Goal: Obtain resource: Download file/media

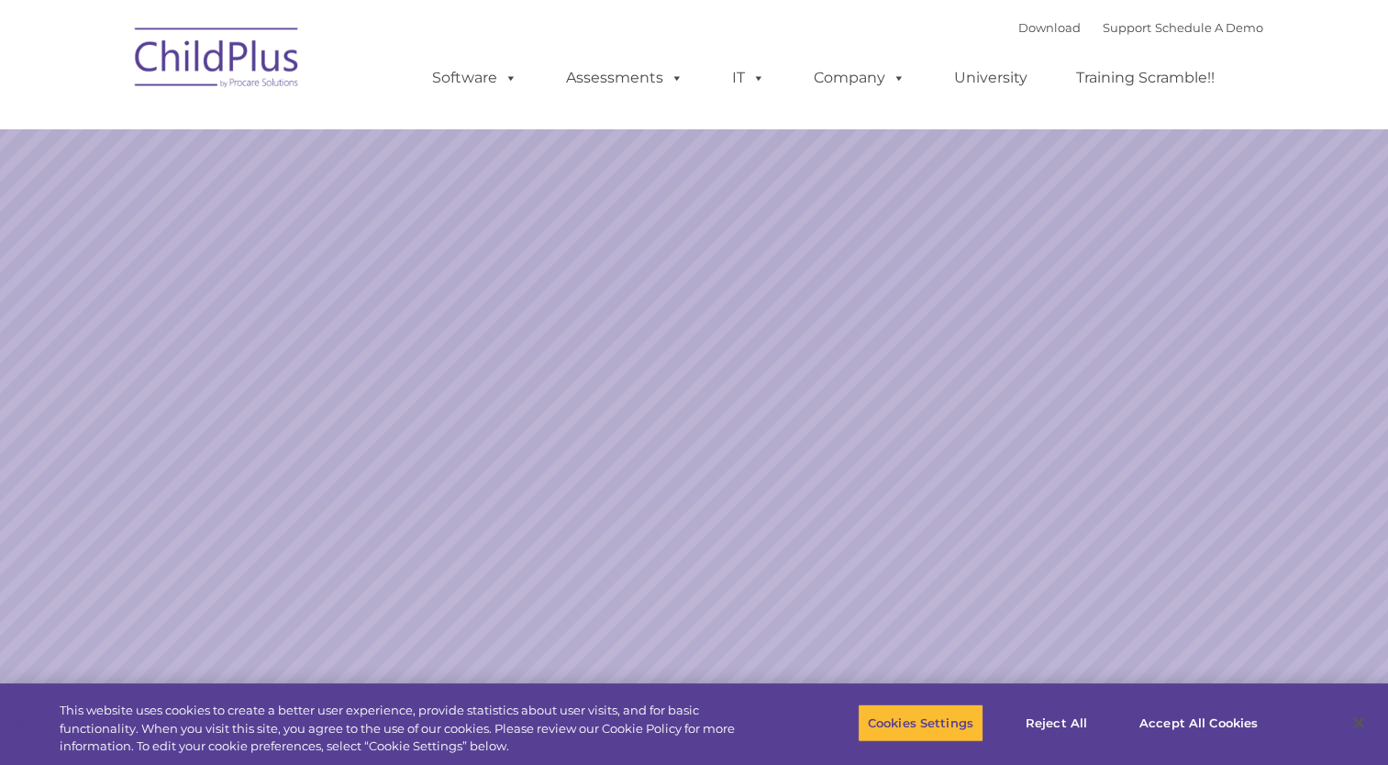
select select "MEDIUM"
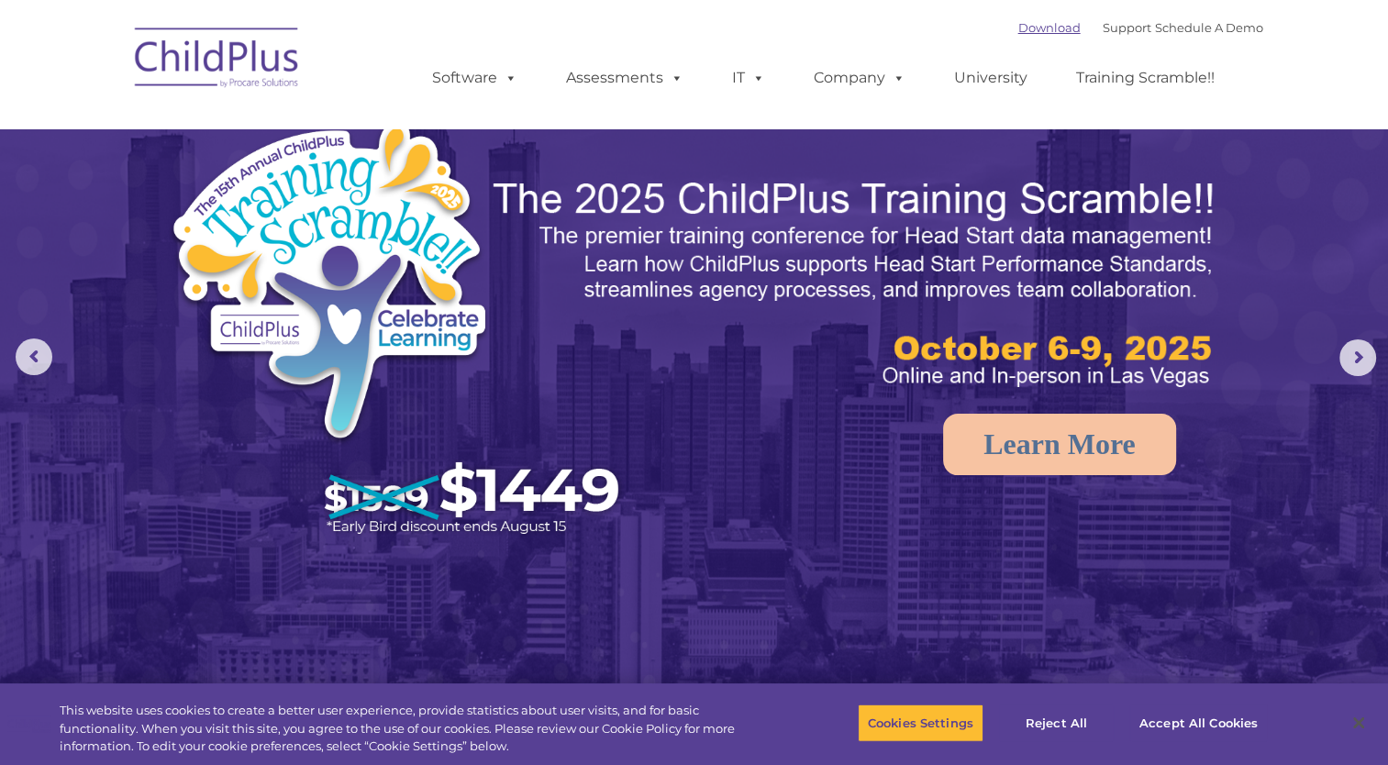
click at [1018, 26] on link "Download" at bounding box center [1049, 27] width 62 height 15
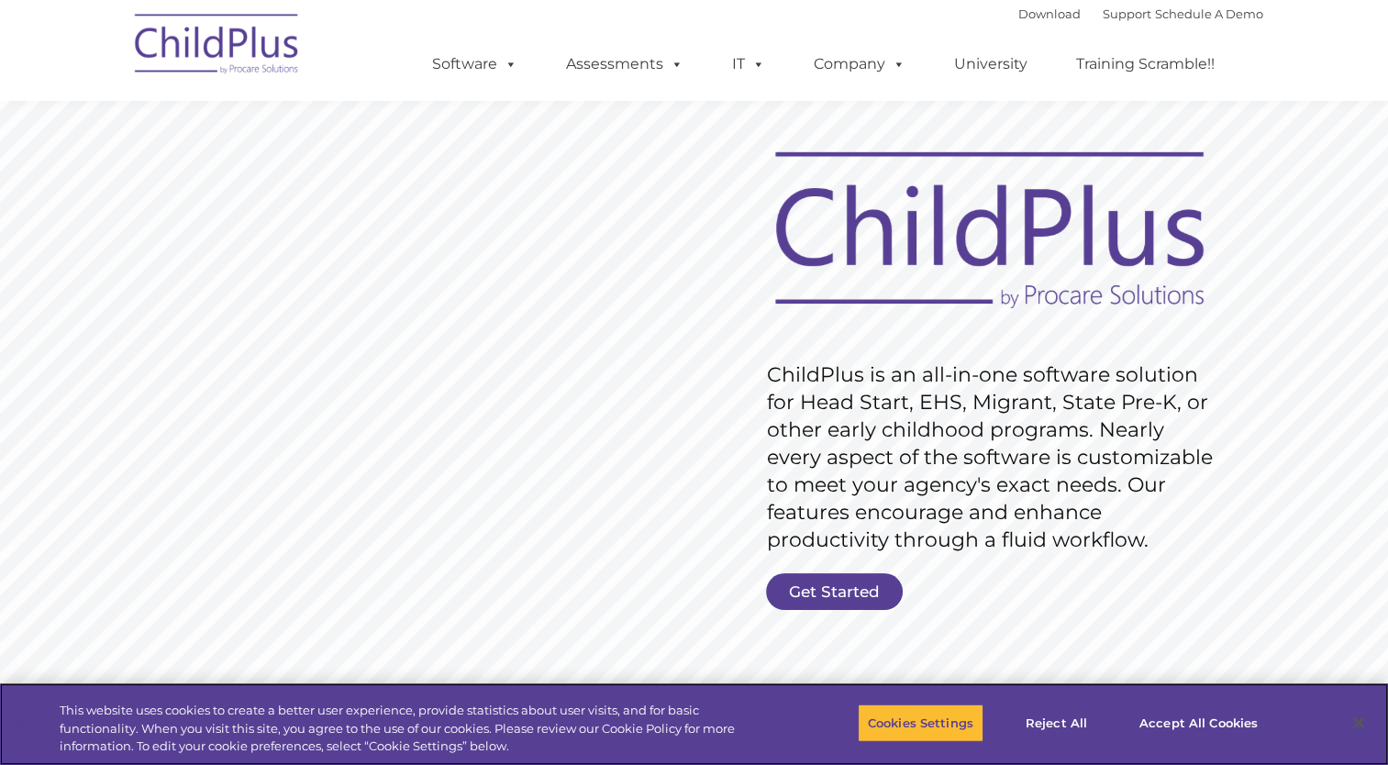
scroll to position [44, 0]
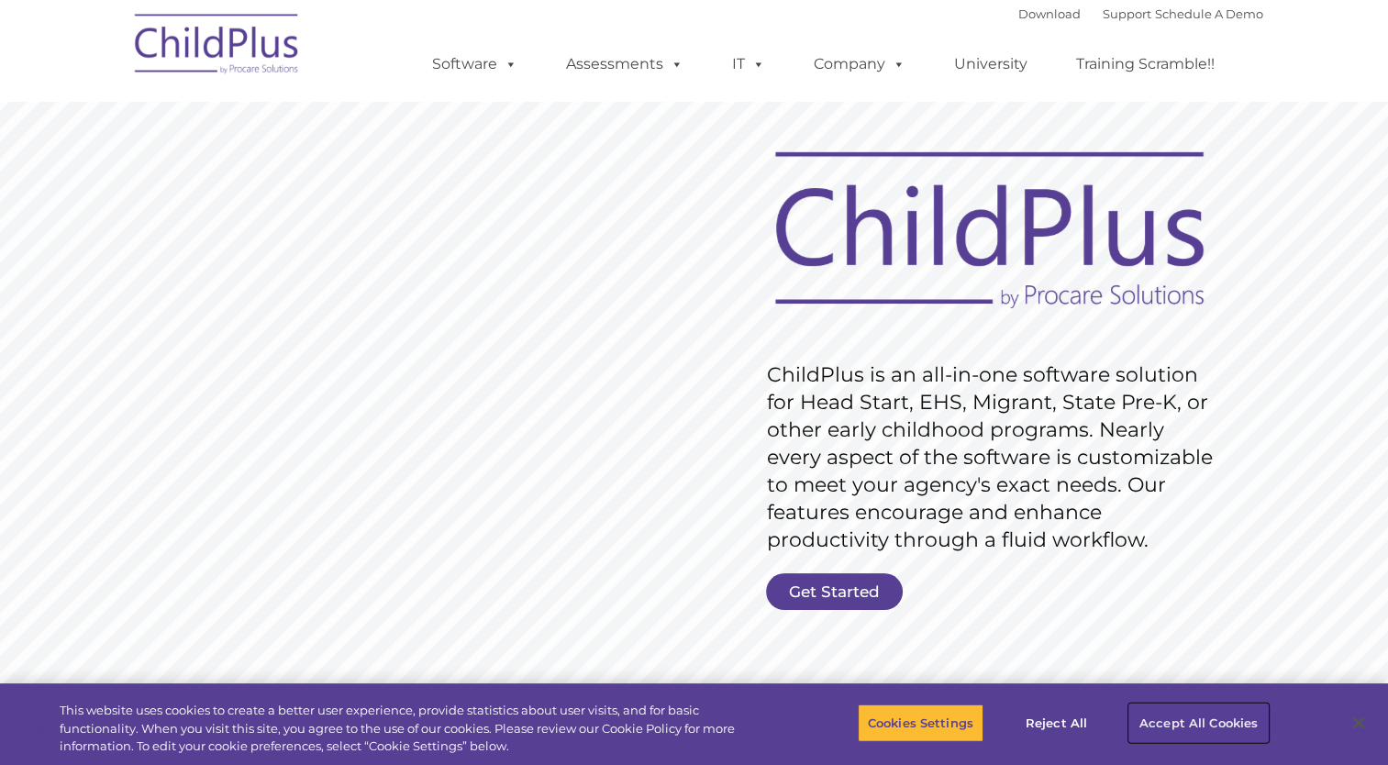
click at [1189, 729] on button "Accept All Cookies" at bounding box center [1198, 722] width 138 height 39
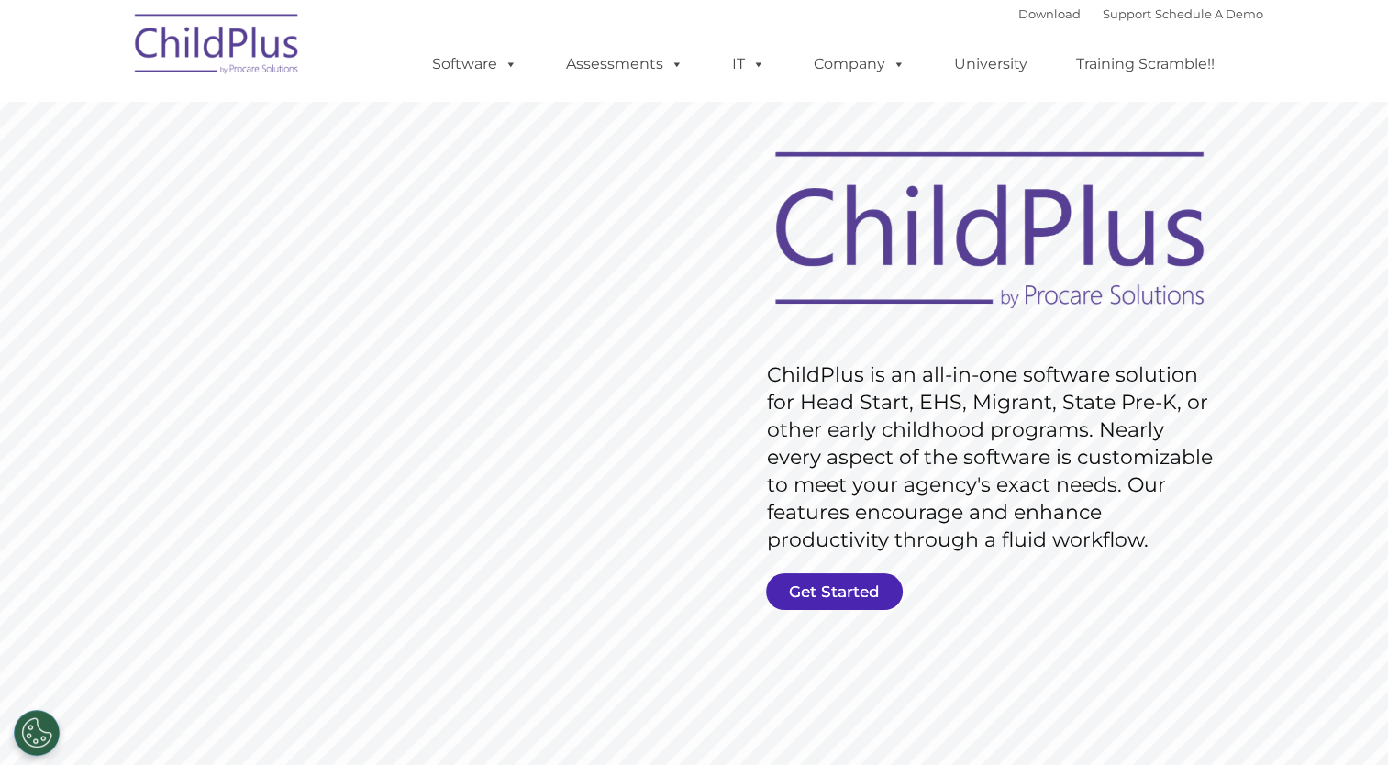
click at [868, 591] on link "Get Started" at bounding box center [834, 591] width 137 height 37
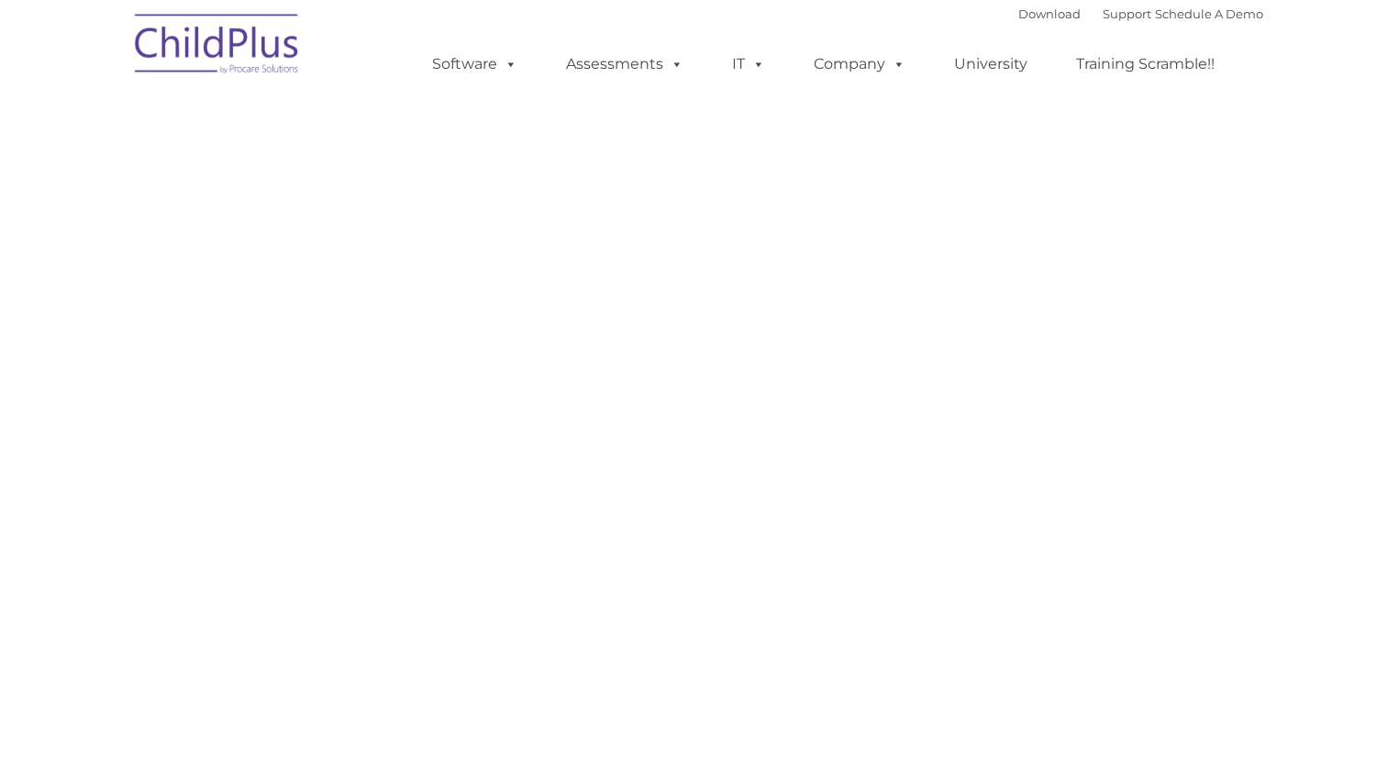
select select "MEDIUM"
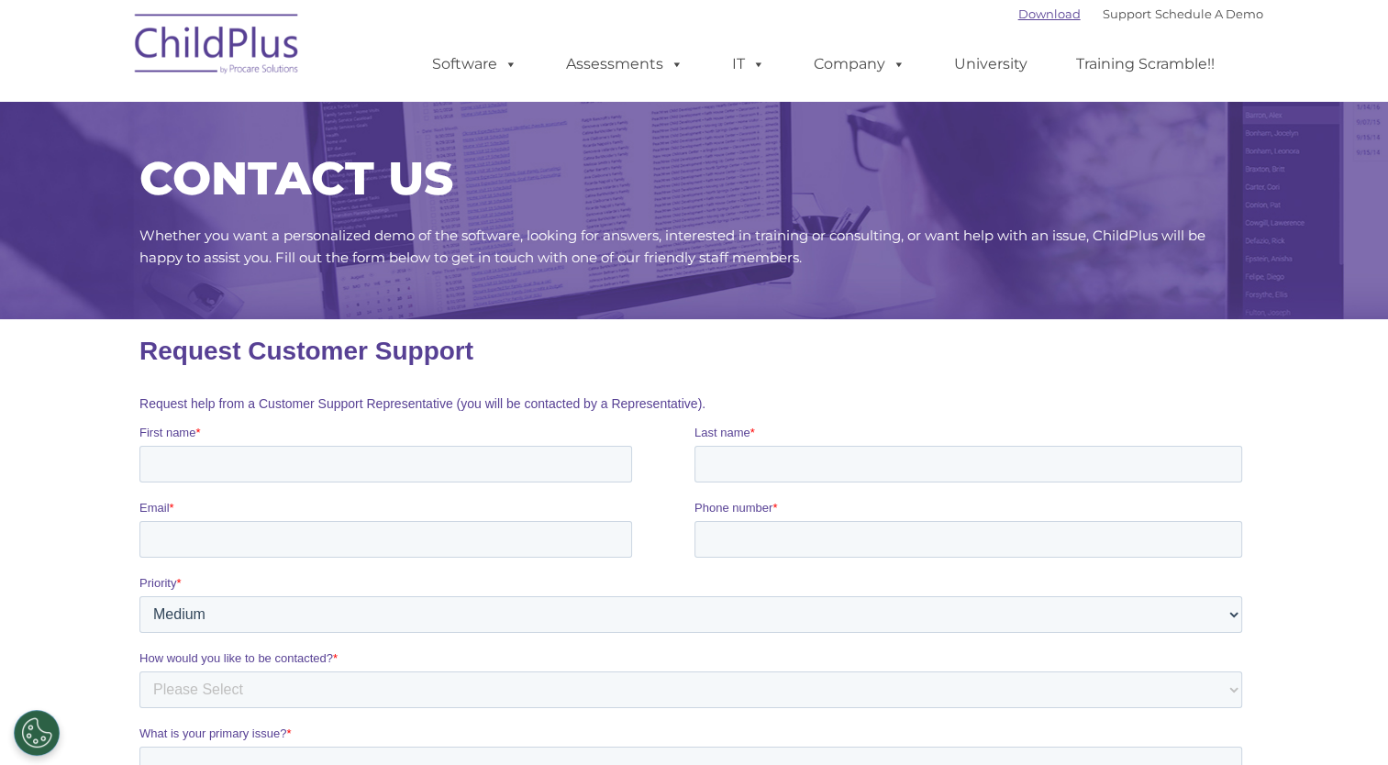
click at [1018, 12] on link "Download" at bounding box center [1049, 13] width 62 height 15
